Goal: Task Accomplishment & Management: Use online tool/utility

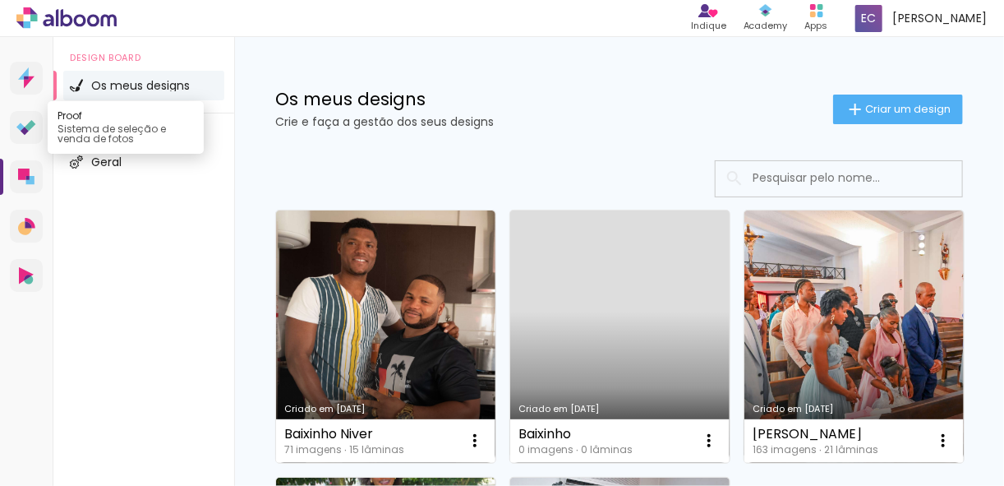
click at [25, 123] on icon at bounding box center [26, 128] width 20 height 16
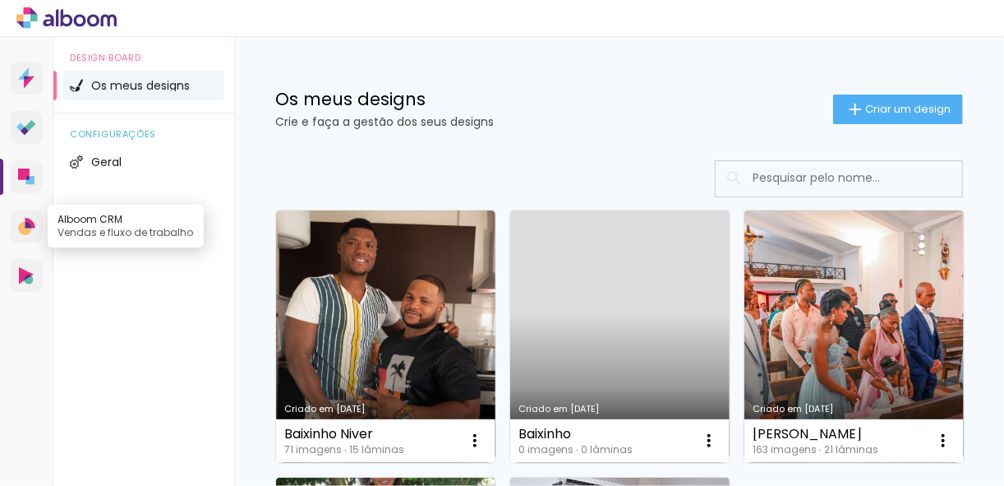
click at [27, 225] on icon at bounding box center [28, 224] width 7 height 7
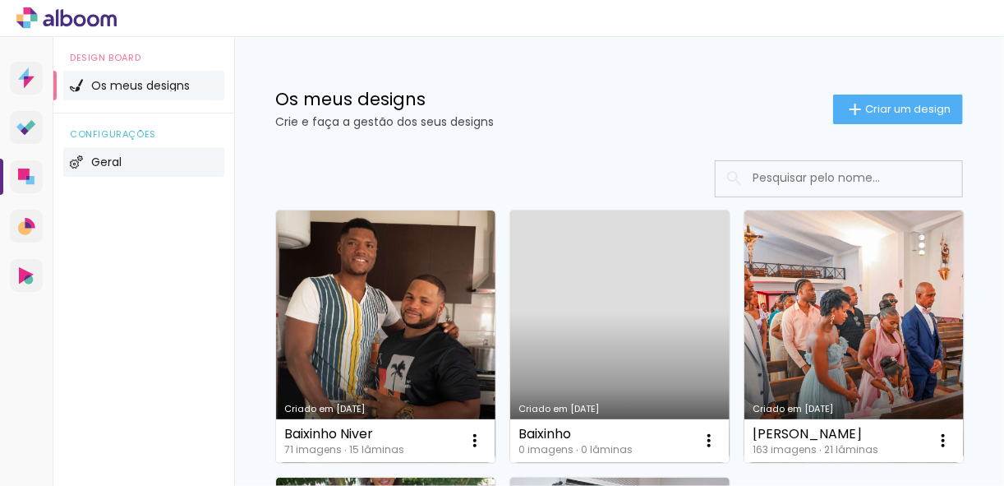
click at [104, 161] on span "Geral" at bounding box center [106, 162] width 30 height 12
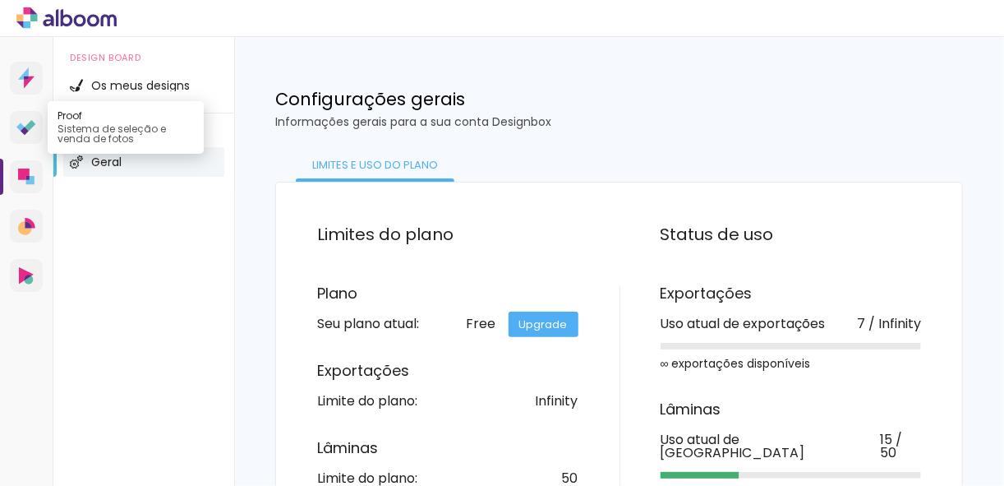
click at [27, 133] on icon at bounding box center [26, 128] width 20 height 16
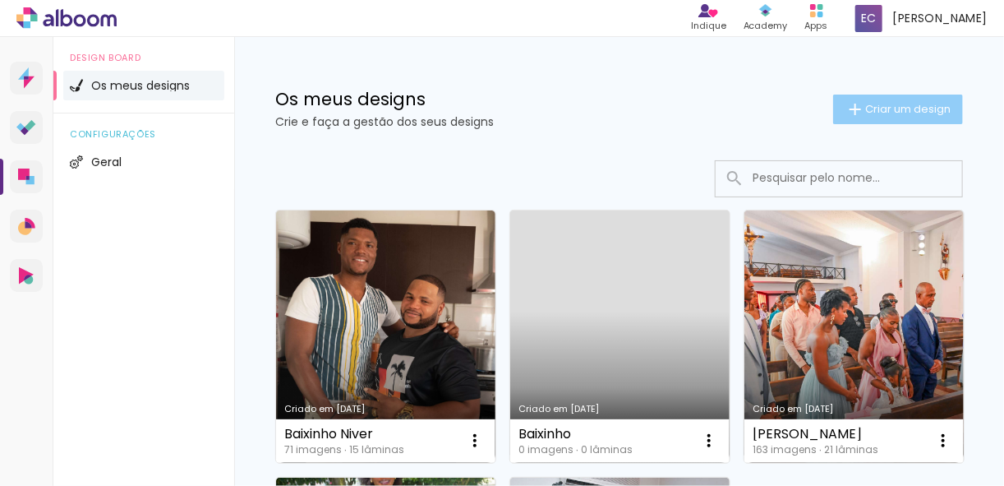
click at [882, 114] on span "Criar um design" at bounding box center [907, 109] width 85 height 11
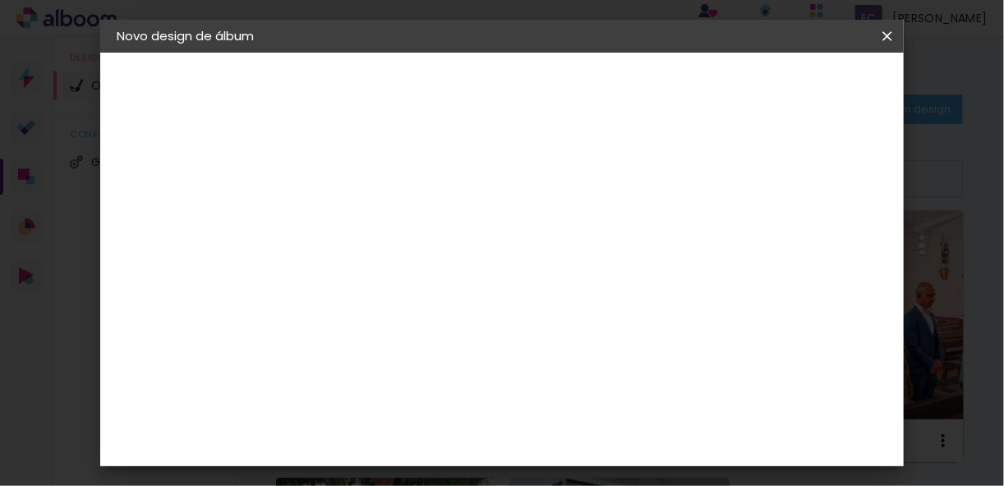
click at [887, 39] on iron-icon at bounding box center [887, 36] width 20 height 16
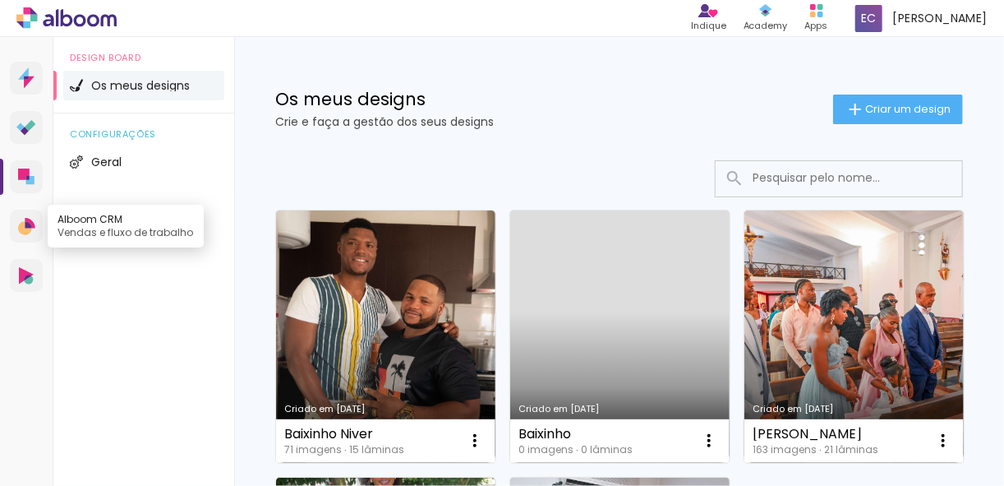
click at [26, 223] on icon at bounding box center [28, 224] width 7 height 7
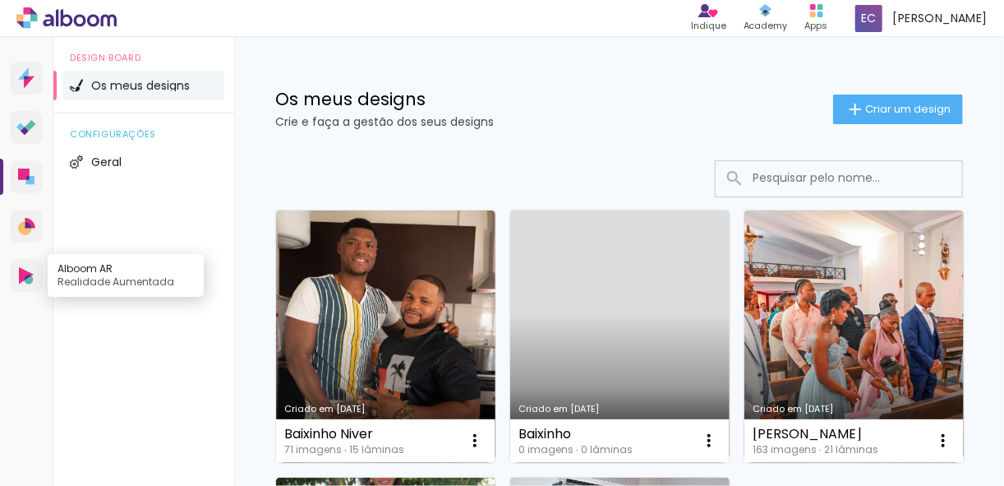
click at [29, 278] on icon at bounding box center [28, 279] width 9 height 8
